Goal: Navigation & Orientation: Find specific page/section

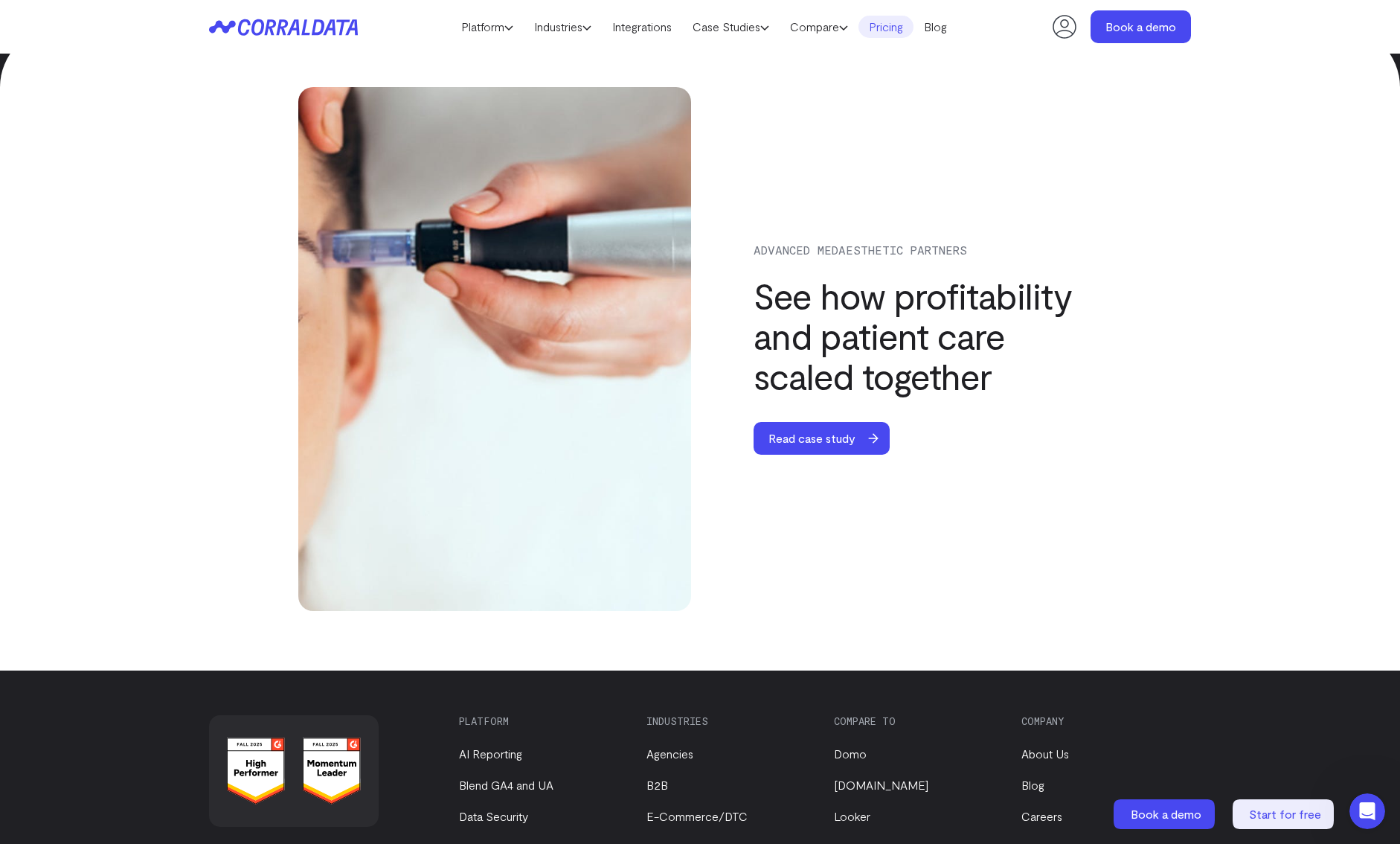
scroll to position [5190, 0]
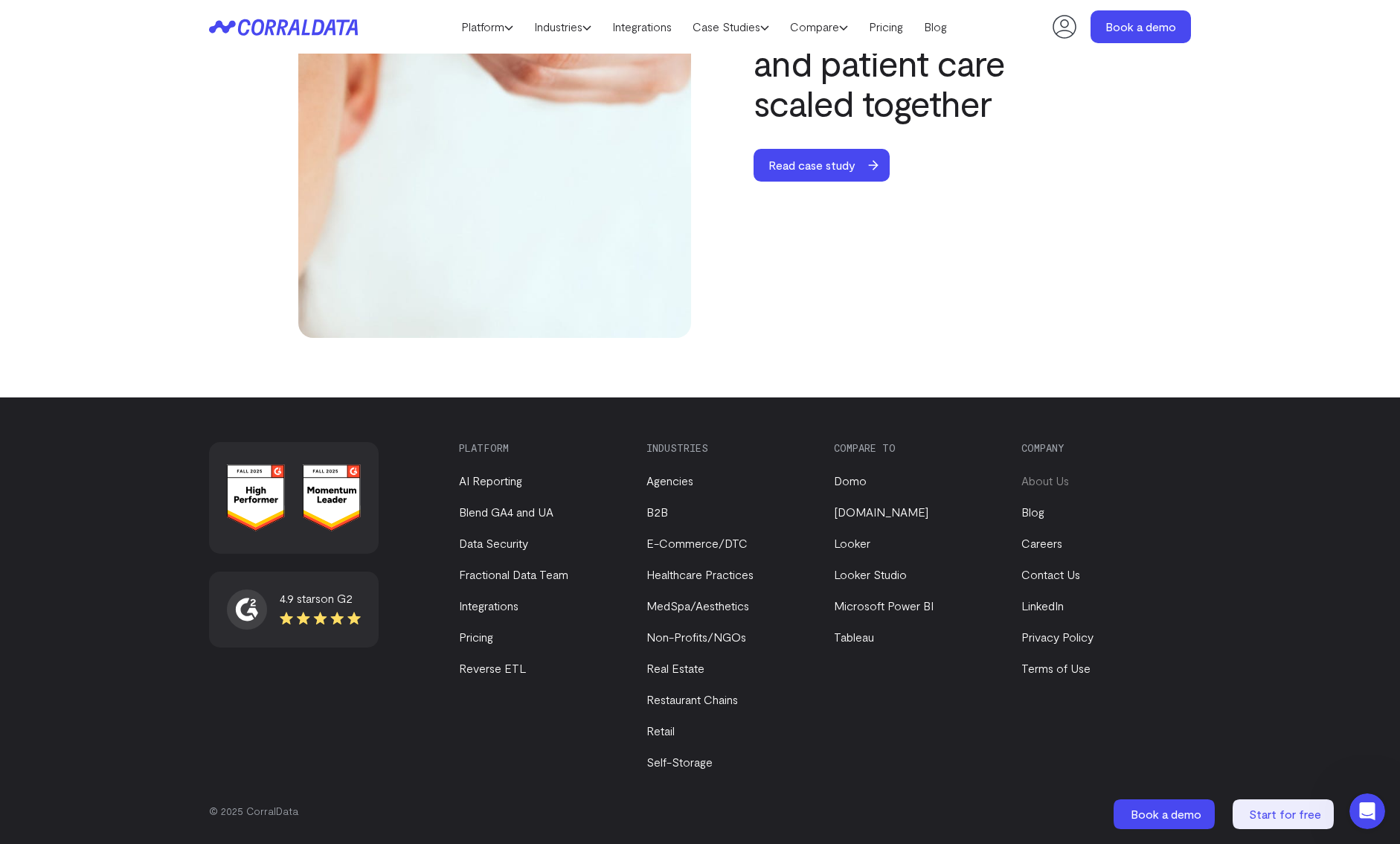
click at [1035, 485] on link "About Us" at bounding box center [1045, 480] width 48 height 14
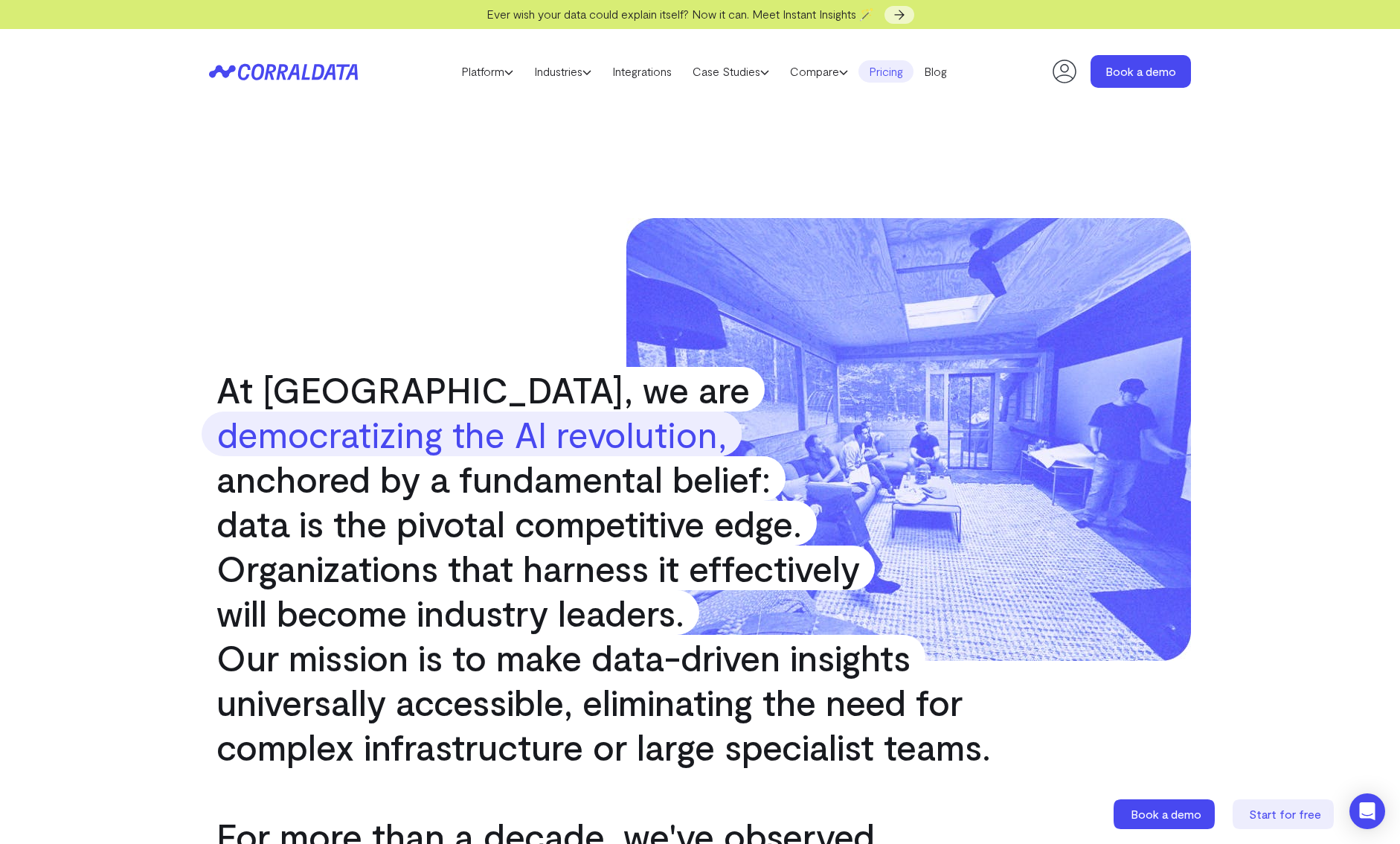
click at [888, 66] on link "Pricing" at bounding box center [886, 71] width 55 height 22
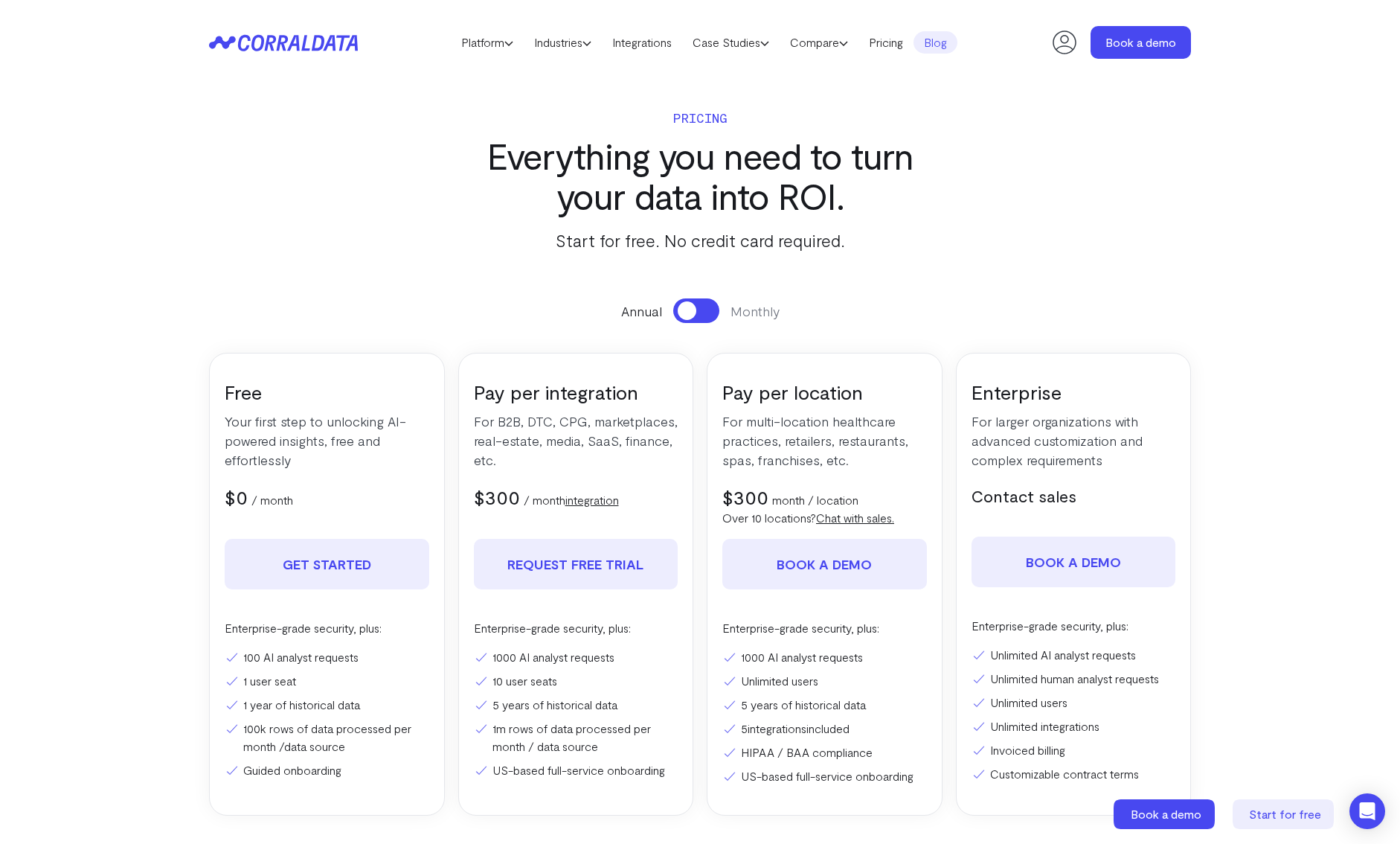
click at [948, 36] on link "Blog" at bounding box center [935, 42] width 44 height 22
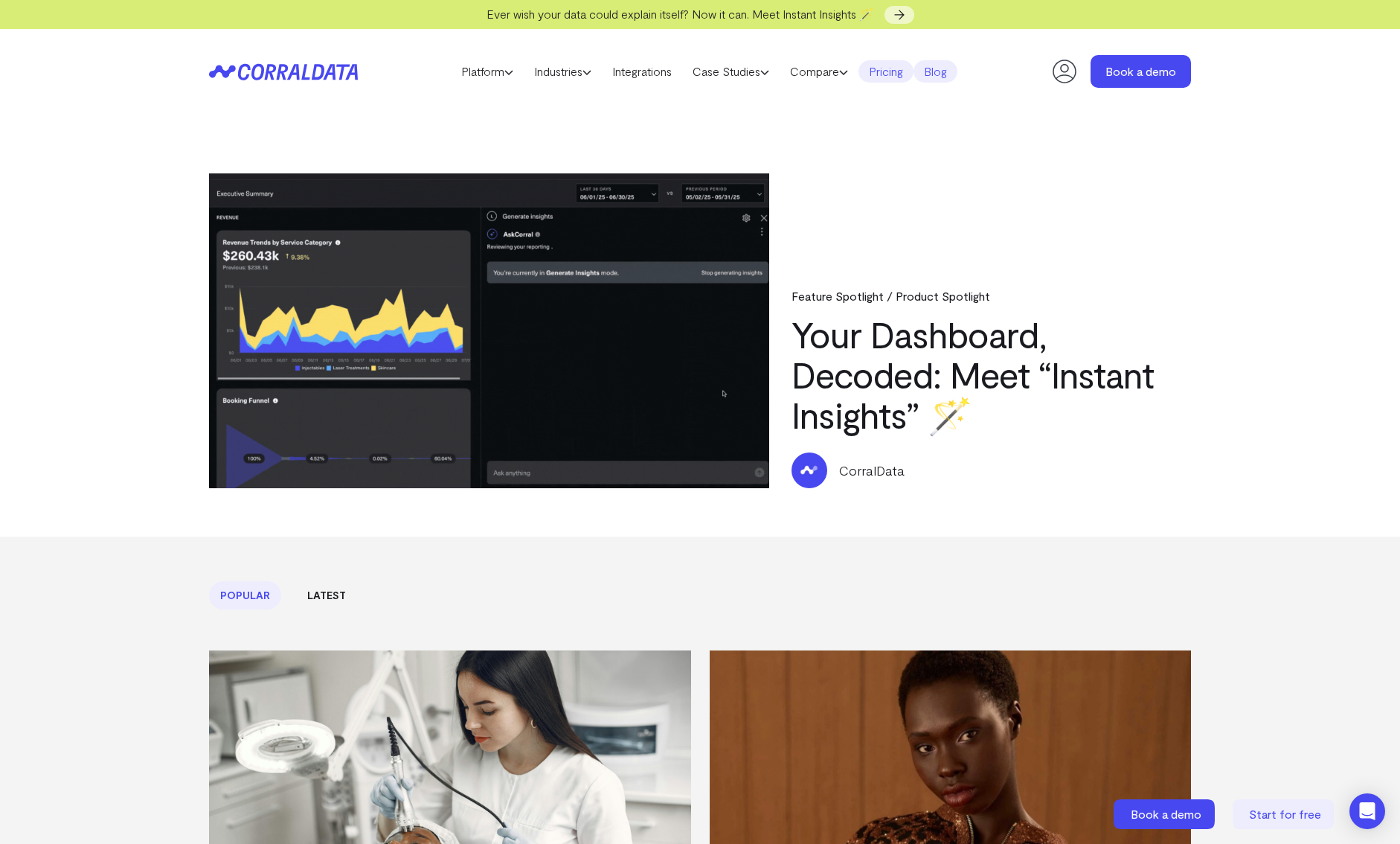
click at [884, 63] on link "Pricing" at bounding box center [886, 71] width 55 height 22
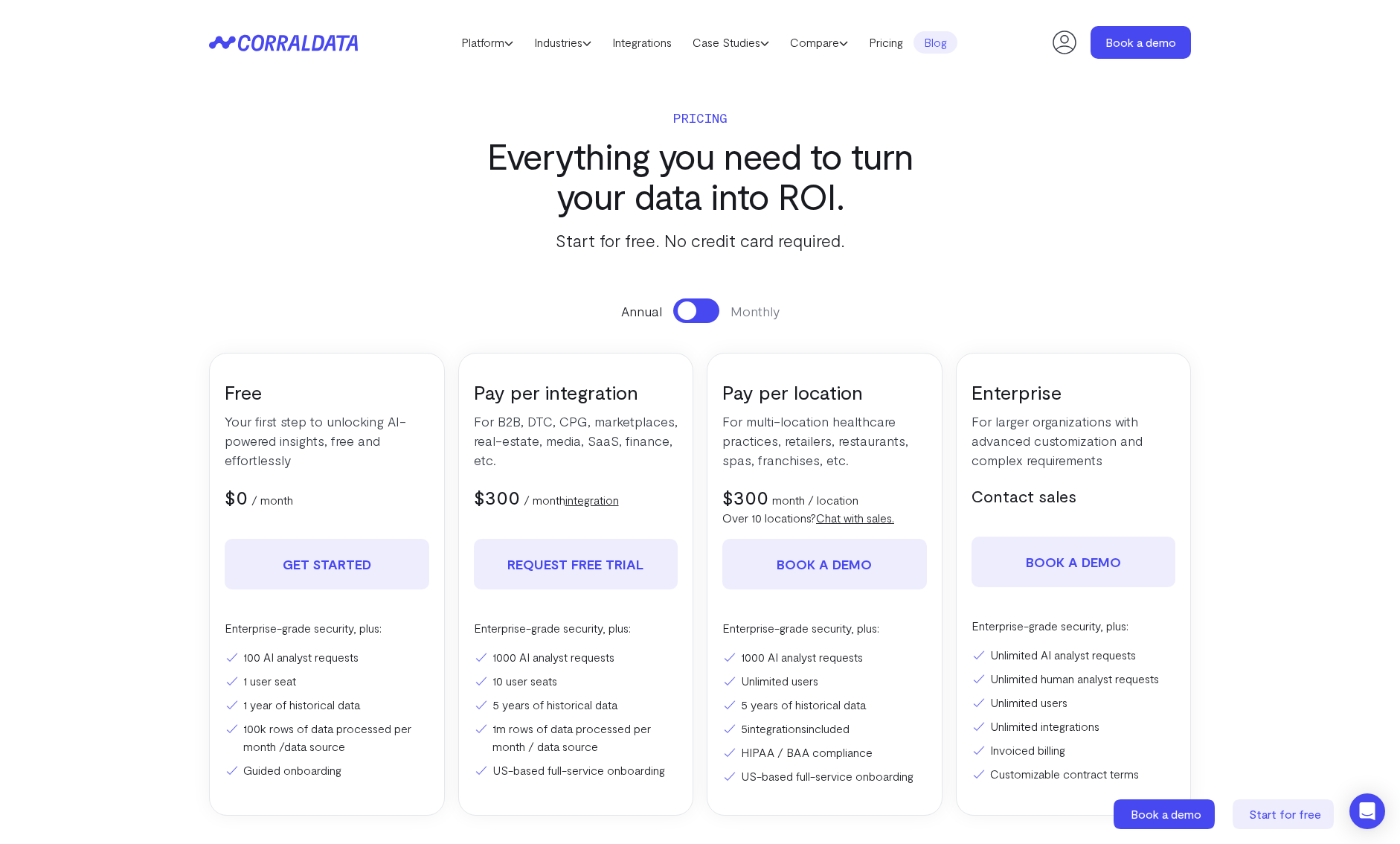
click at [947, 38] on link "Blog" at bounding box center [935, 42] width 44 height 22
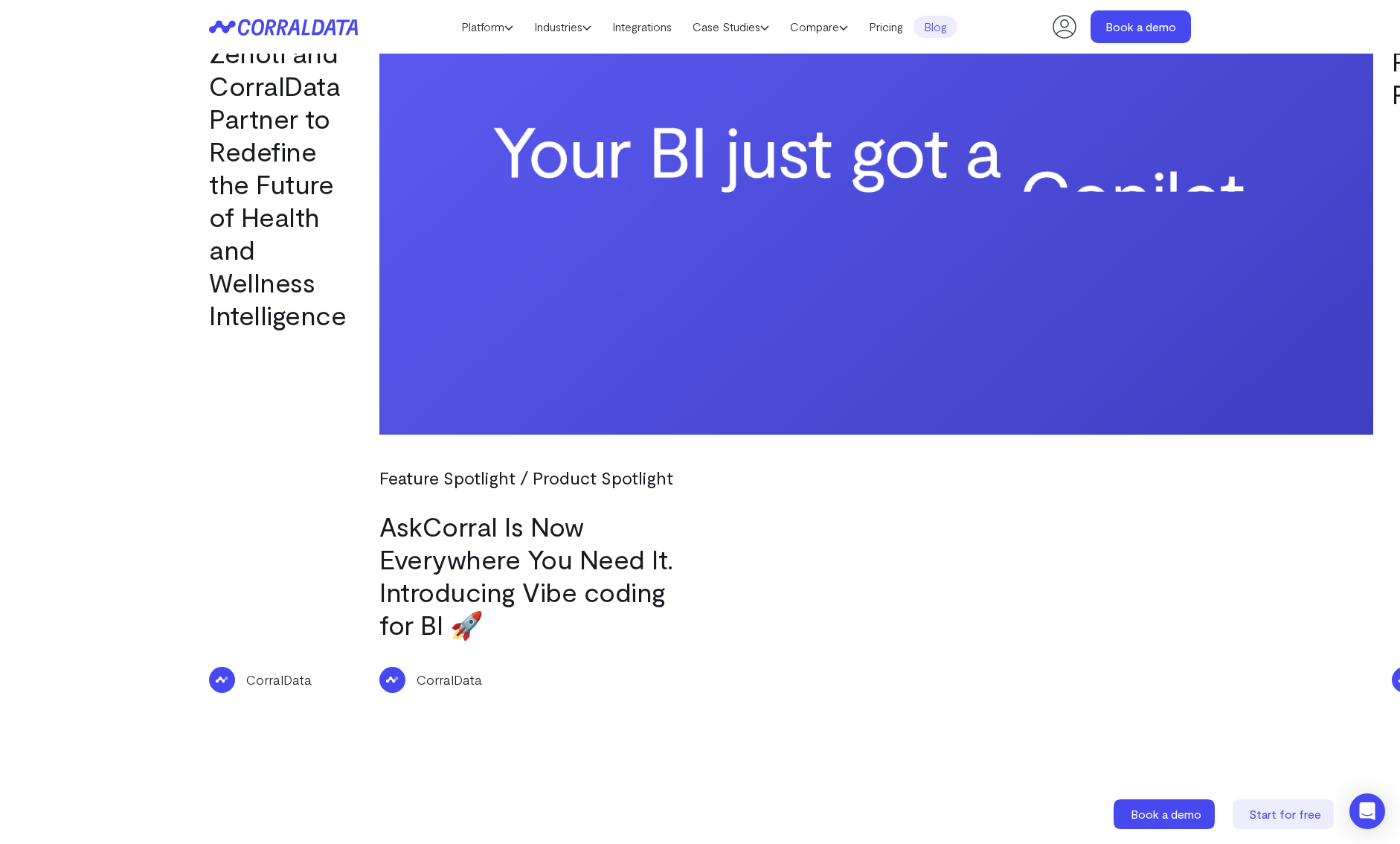
scroll to position [499, 0]
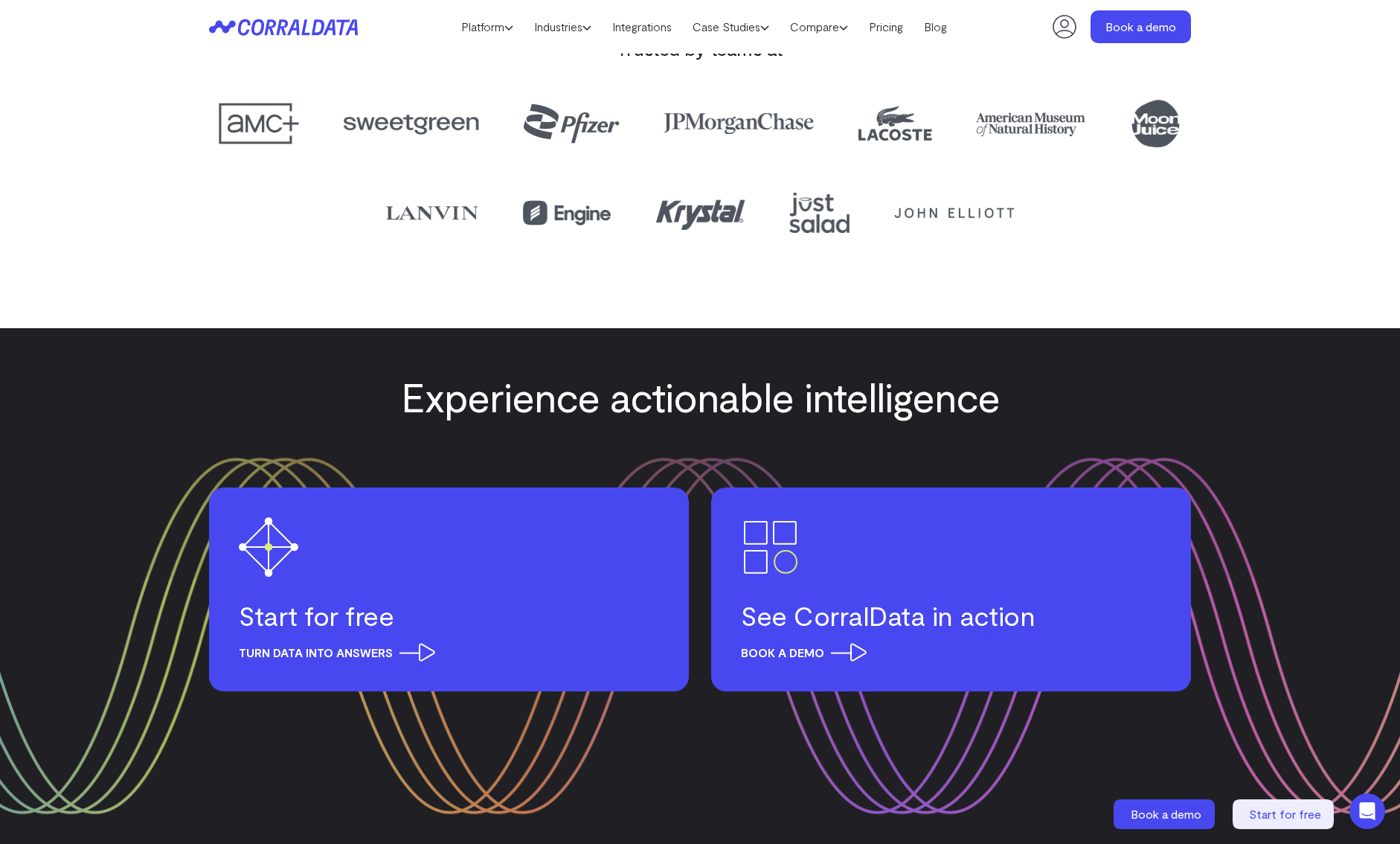
scroll to position [2044, 0]
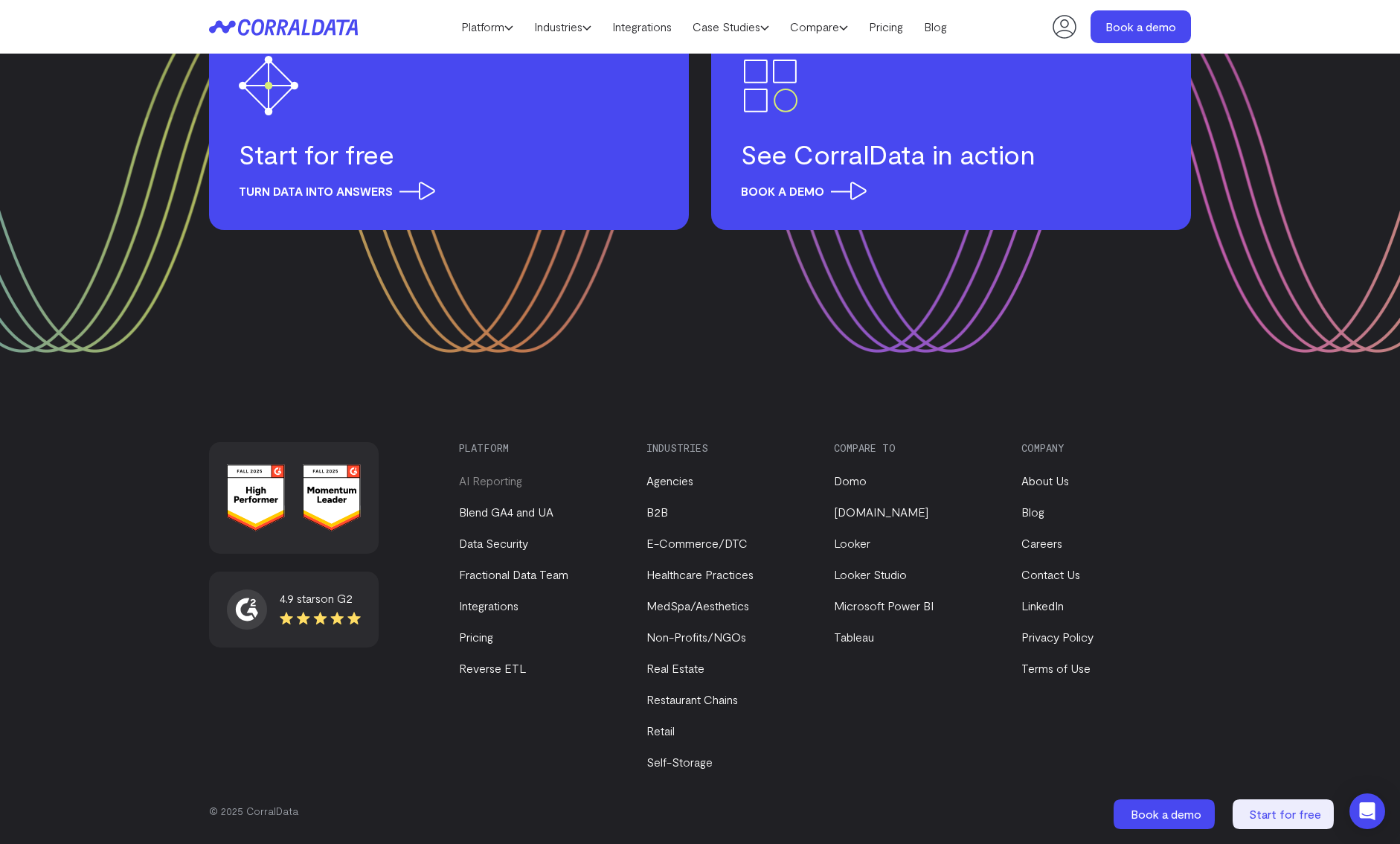
click at [502, 486] on link "AI Reporting" at bounding box center [490, 480] width 63 height 14
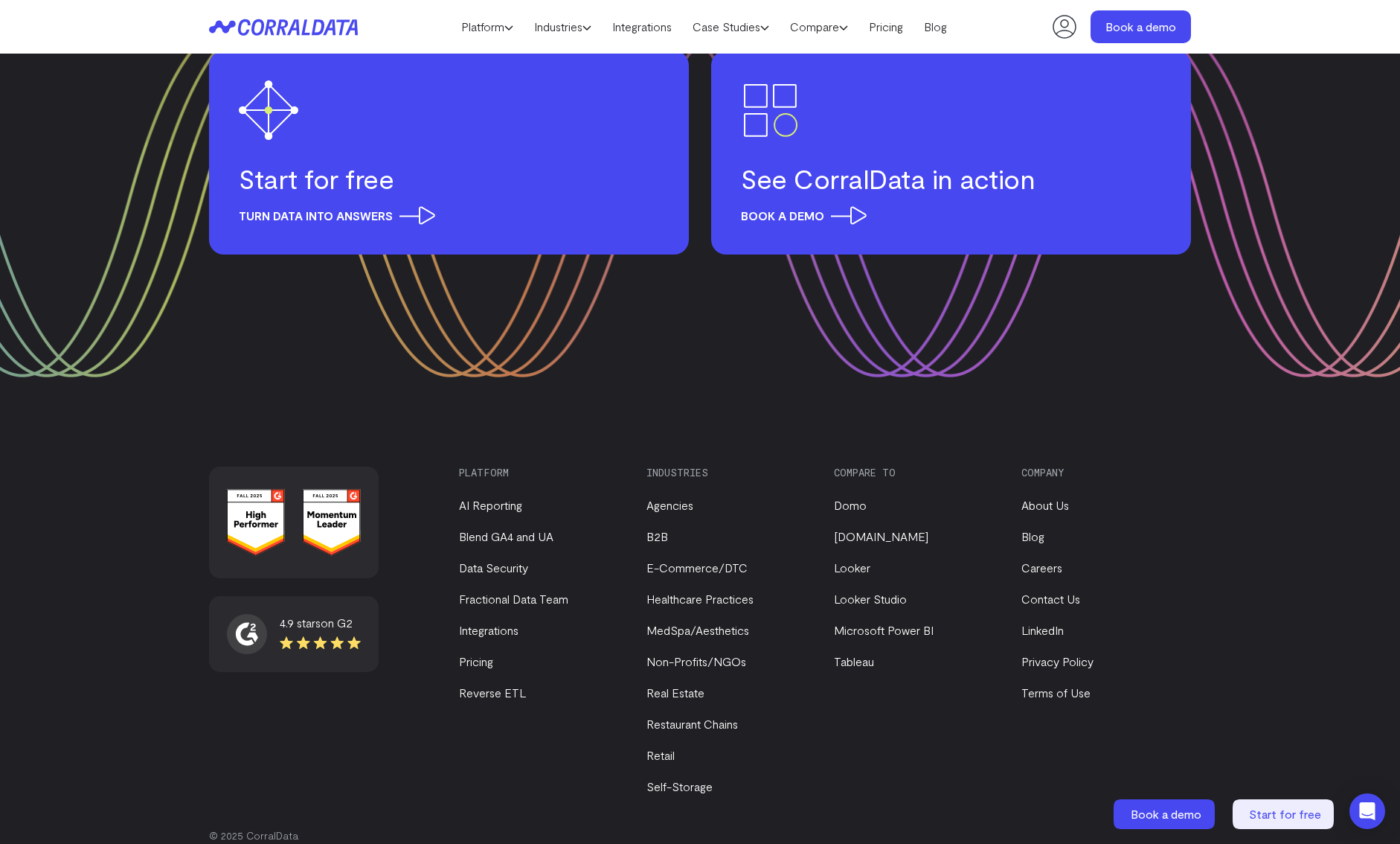
scroll to position [6727, 0]
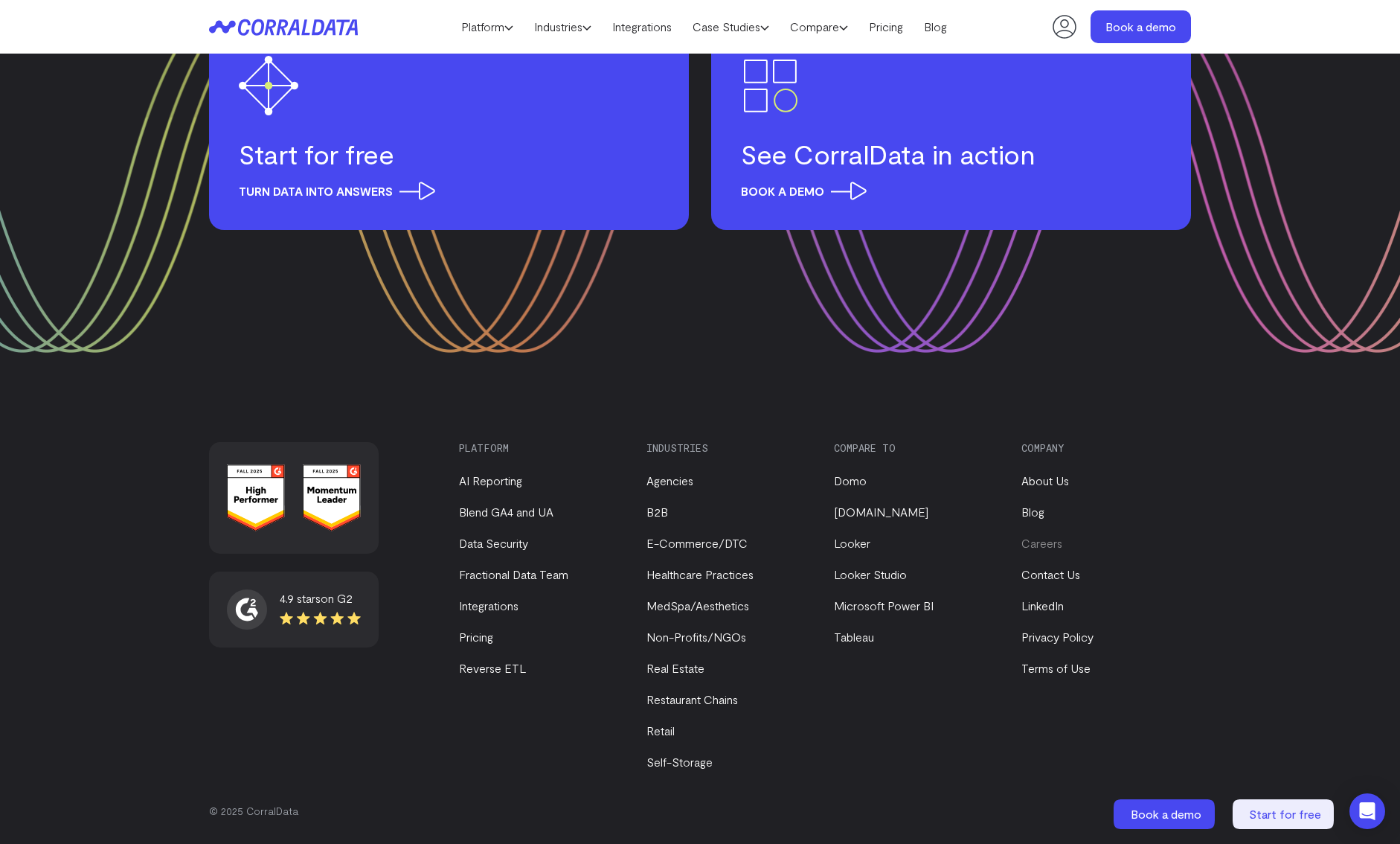
click at [1045, 548] on link "Careers" at bounding box center [1041, 542] width 41 height 14
click at [1058, 484] on link "About Us" at bounding box center [1045, 480] width 48 height 14
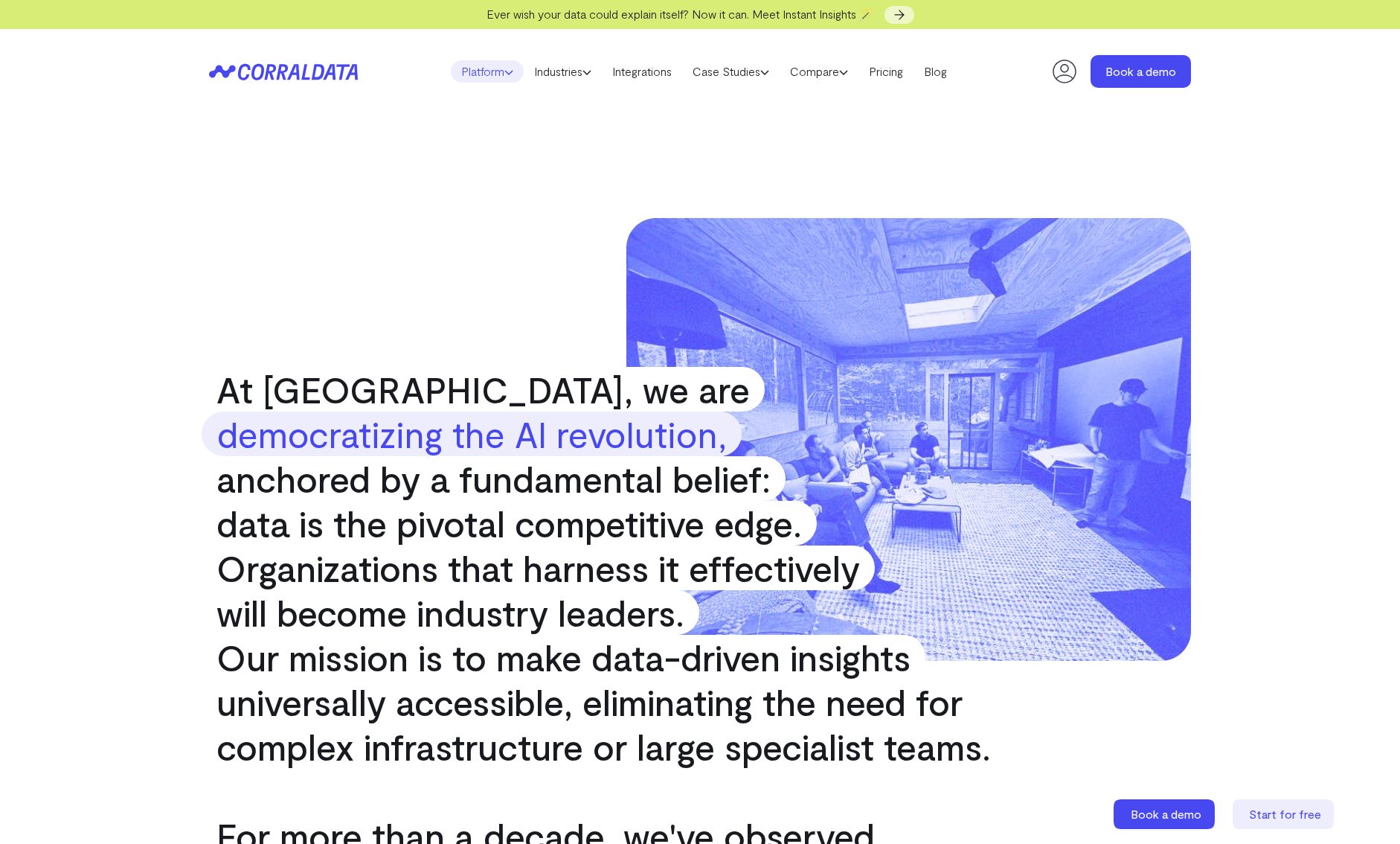
click at [504, 76] on icon at bounding box center [509, 72] width 9 height 9
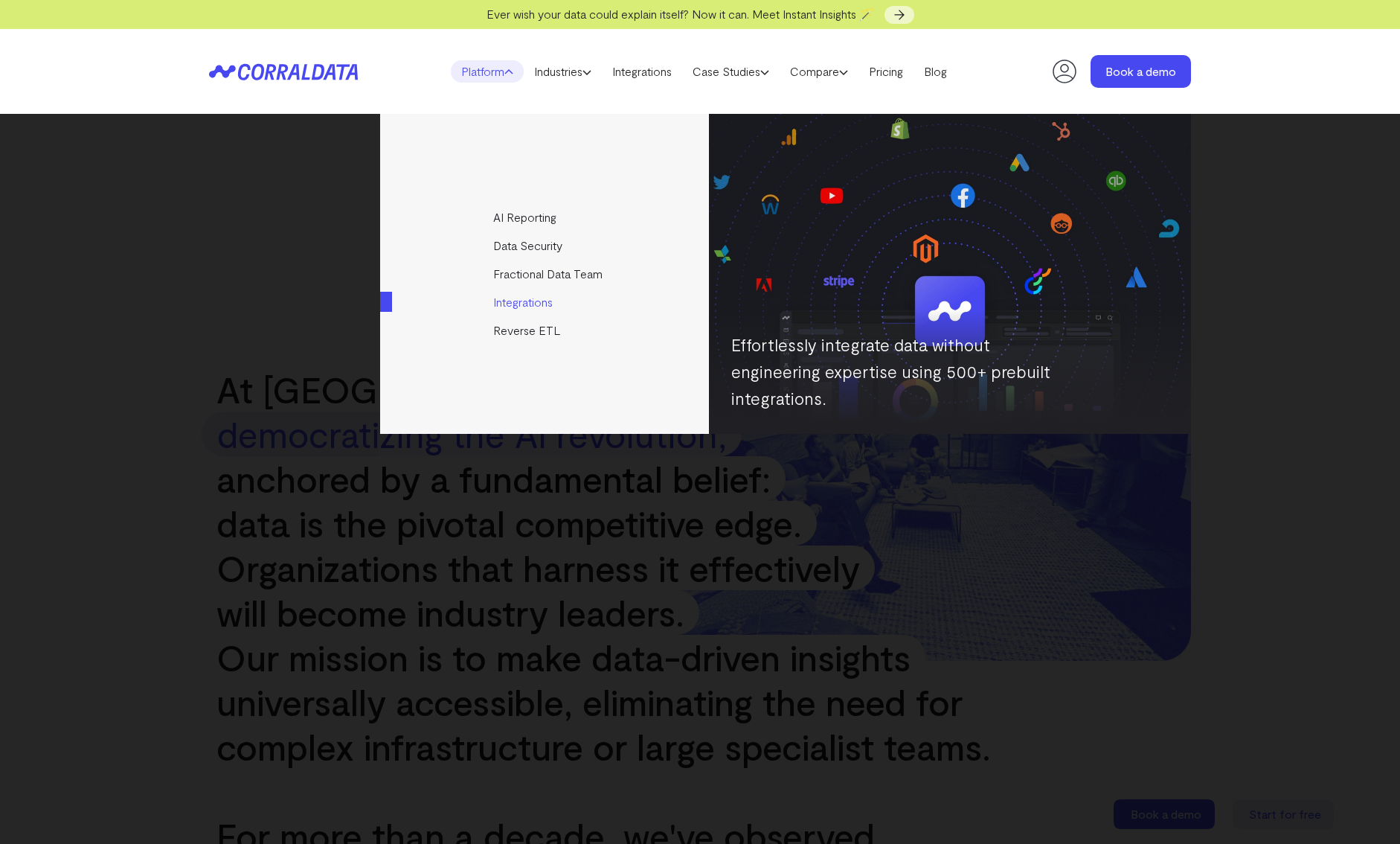
click at [529, 307] on link "Integrations" at bounding box center [546, 302] width 331 height 28
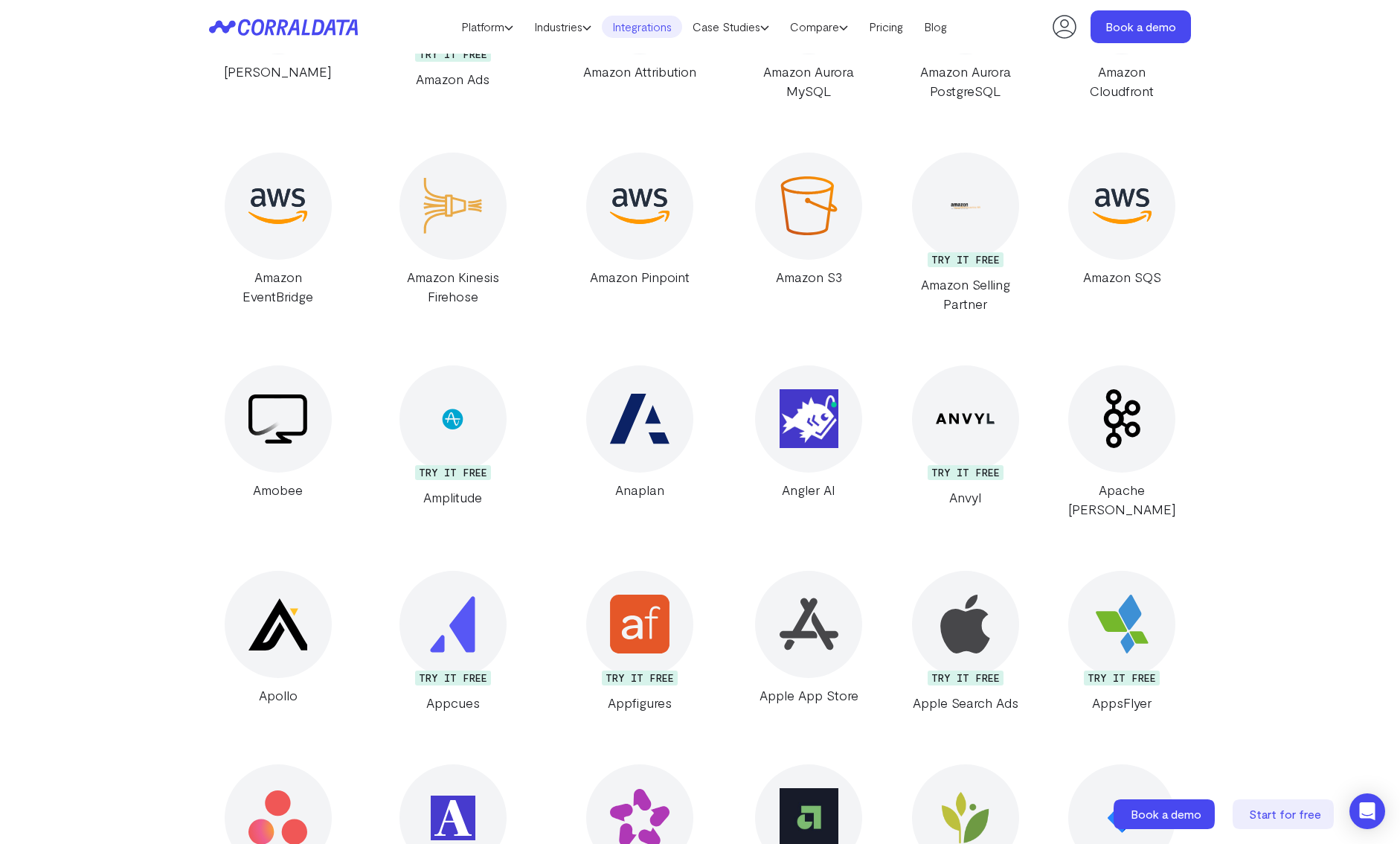
scroll to position [1606, 0]
